Goal: Obtain resource: Obtain resource

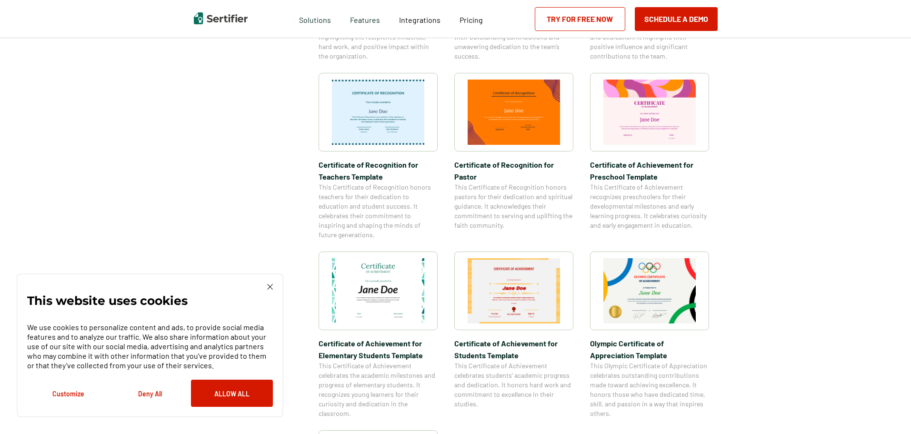
scroll to position [238, 0]
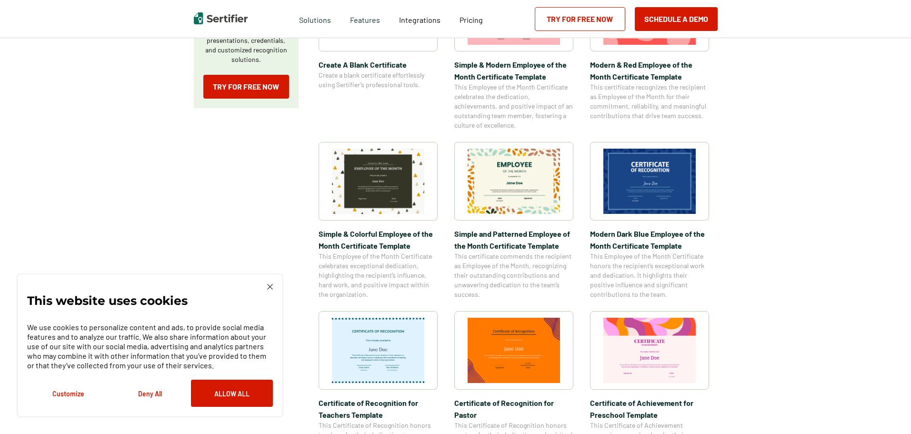
click at [393, 358] on img at bounding box center [378, 350] width 92 height 65
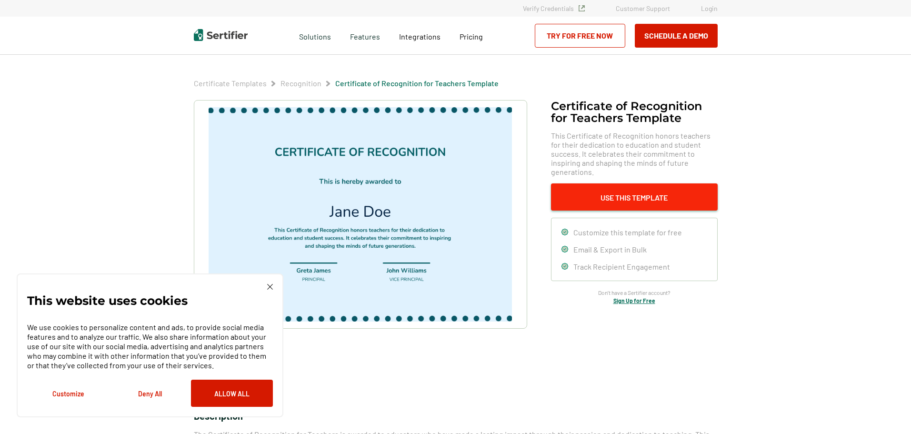
click at [639, 191] on button "Use This Template" at bounding box center [634, 196] width 167 height 27
